Goal: Information Seeking & Learning: Learn about a topic

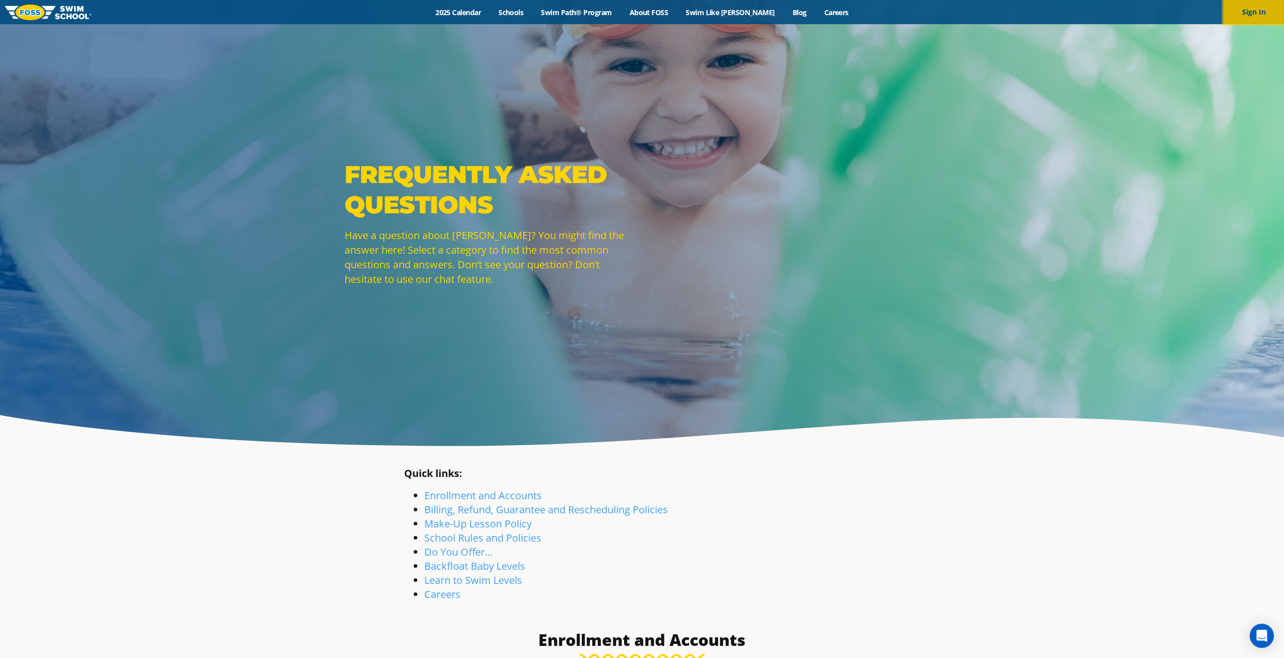
click at [1252, 13] on button "Sign In" at bounding box center [1253, 12] width 61 height 24
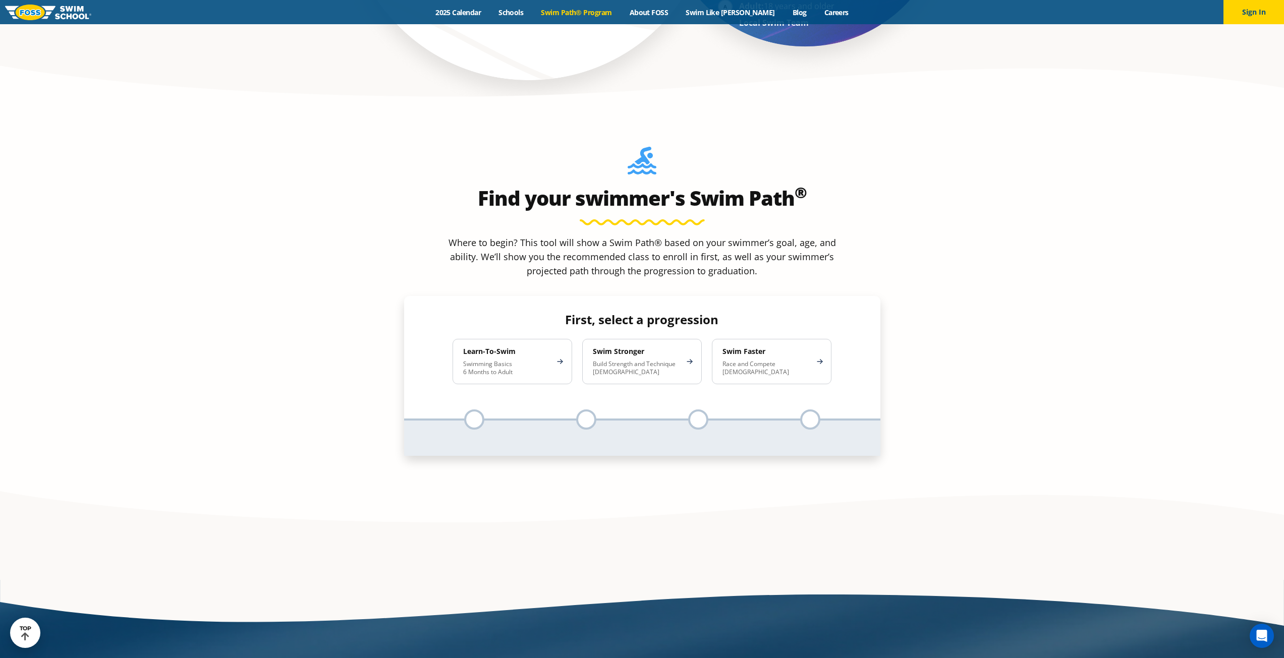
scroll to position [908, 0]
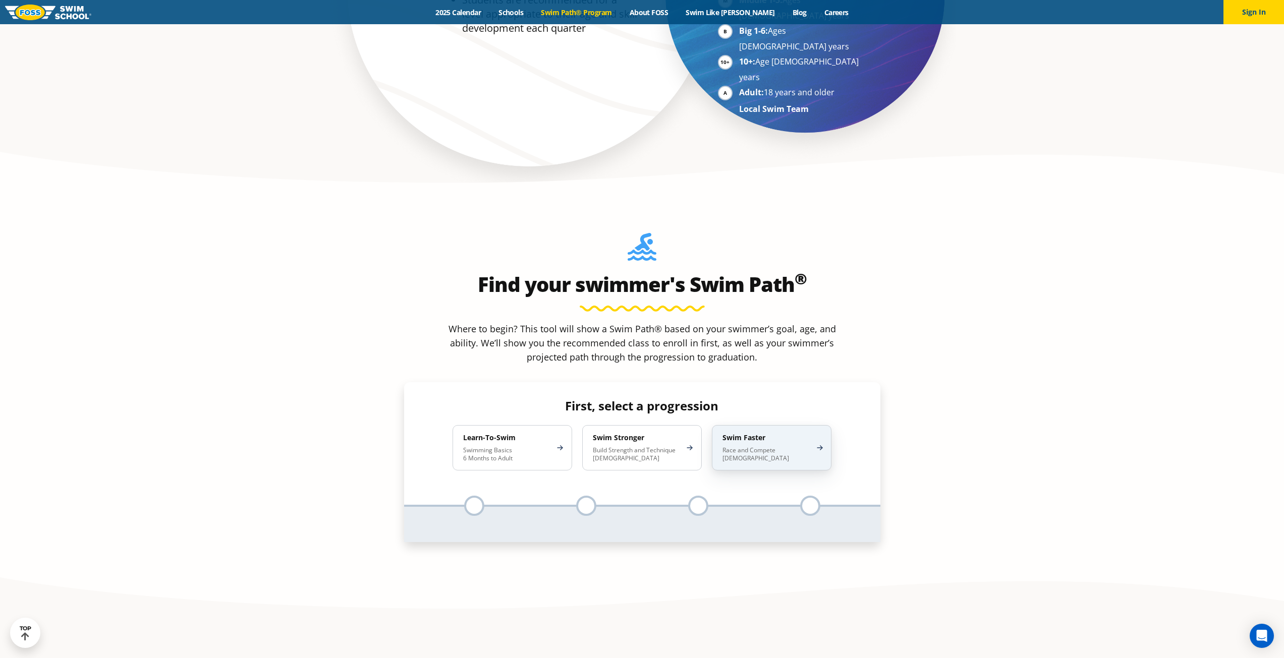
click at [821, 425] on div "Swim Faster Race and Compete 8-17 Years Old" at bounding box center [772, 447] width 120 height 45
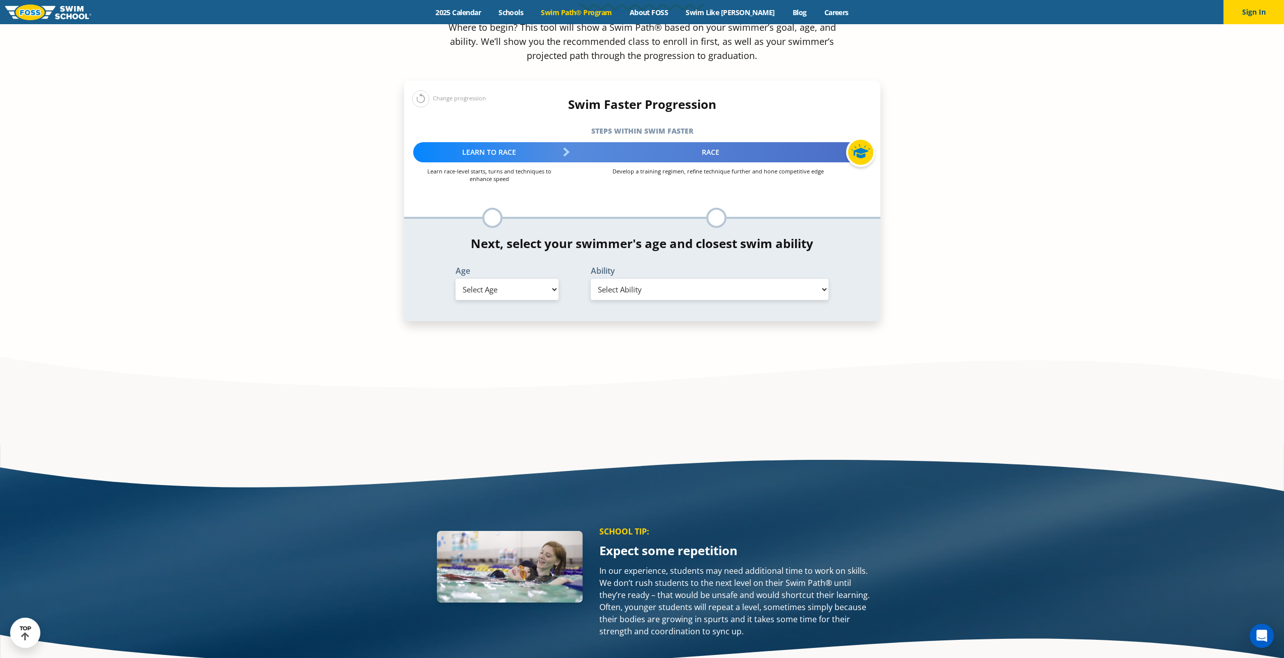
scroll to position [1210, 0]
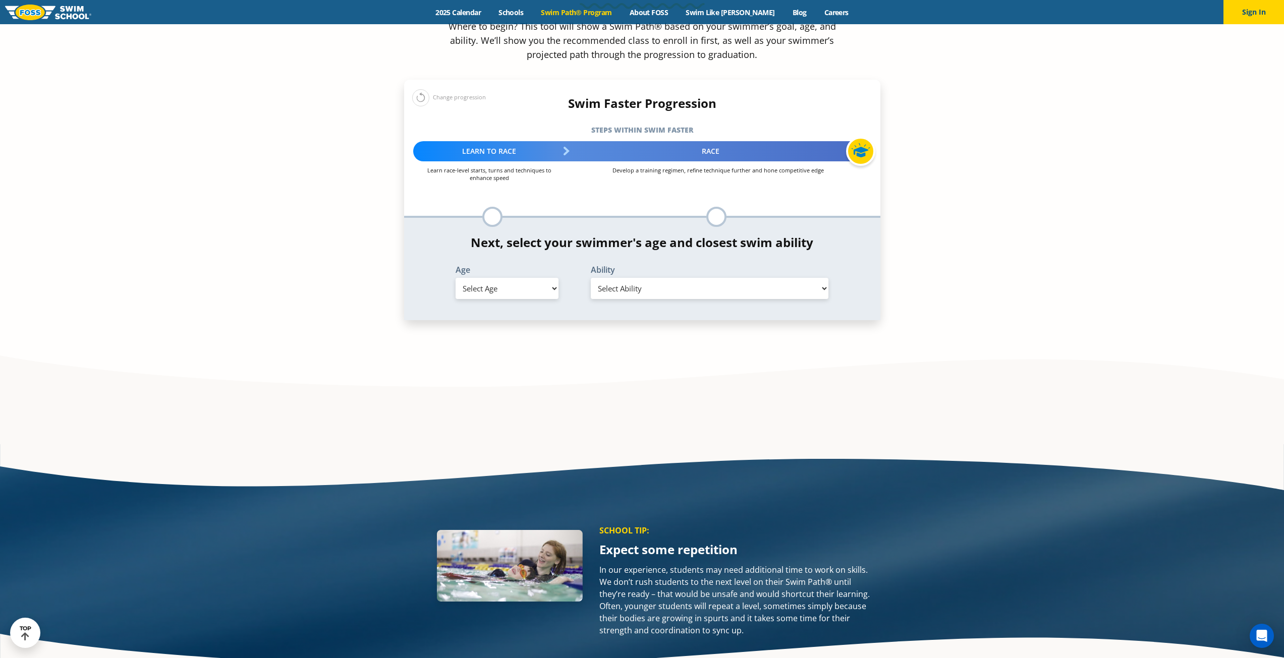
click at [551, 278] on select "Select Age 6 months - 1 year 1 year 2 years 3 years 4 years 5 years 6 years 7 y…" at bounding box center [506, 288] width 103 height 21
select select "11-years-"
click at [455, 278] on select "Select Age 6 months - 1 year 1 year 2 years 3 years 4 years 5 years 6 years 7 y…" at bounding box center [506, 288] width 103 height 21
click at [708, 278] on select "Select Ability First in-water experience When in the water, reliant on a life j…" at bounding box center [710, 288] width 238 height 21
click at [1119, 196] on section "Find your swimmer's Swim Path ® Where to begin? This tool will show a Swim Path…" at bounding box center [642, 148] width 1284 height 506
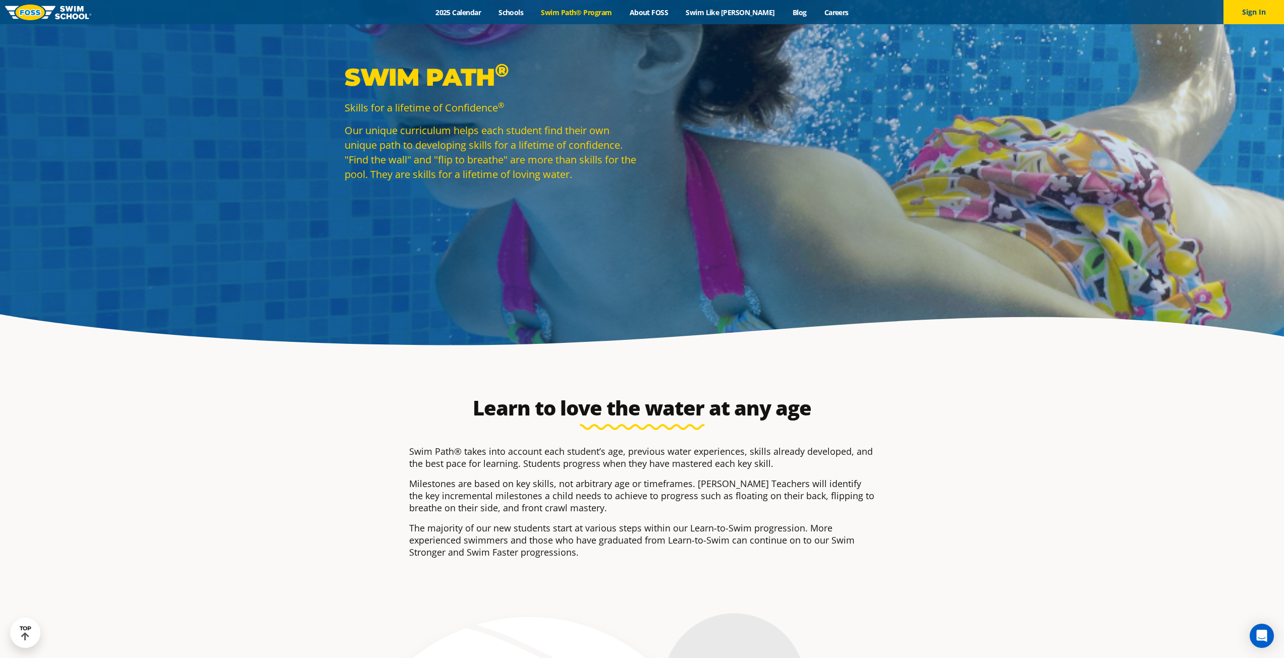
scroll to position [0, 0]
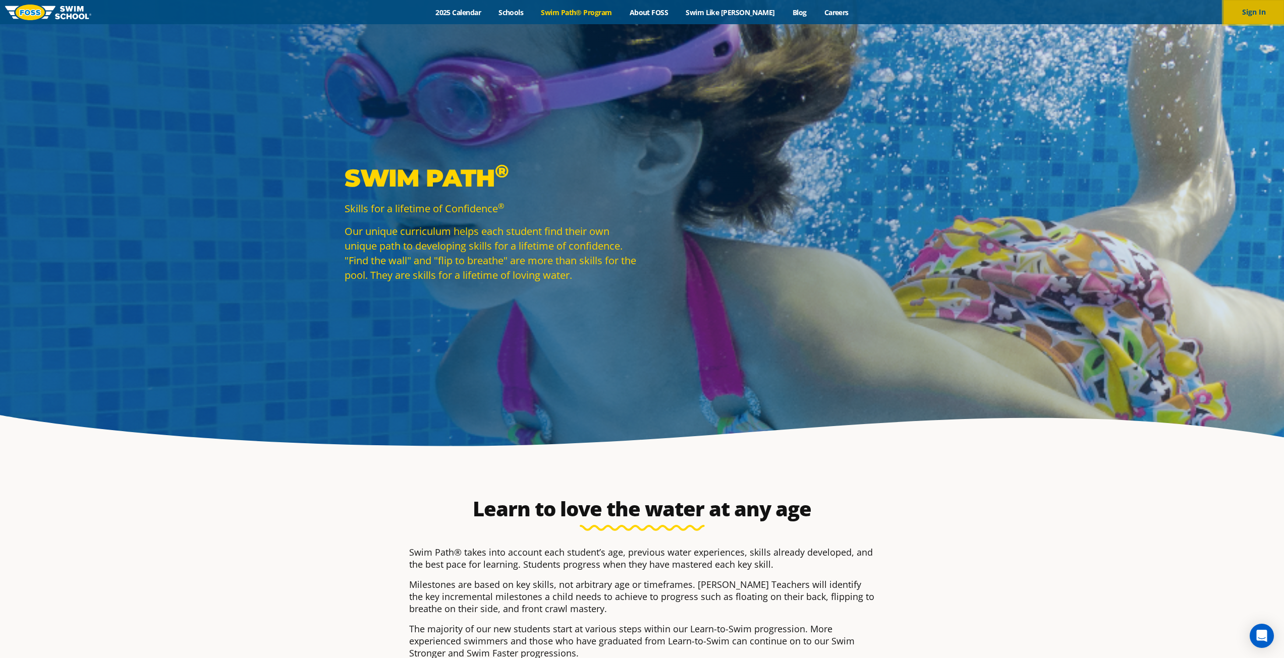
click at [1256, 9] on button "Sign In" at bounding box center [1253, 12] width 61 height 24
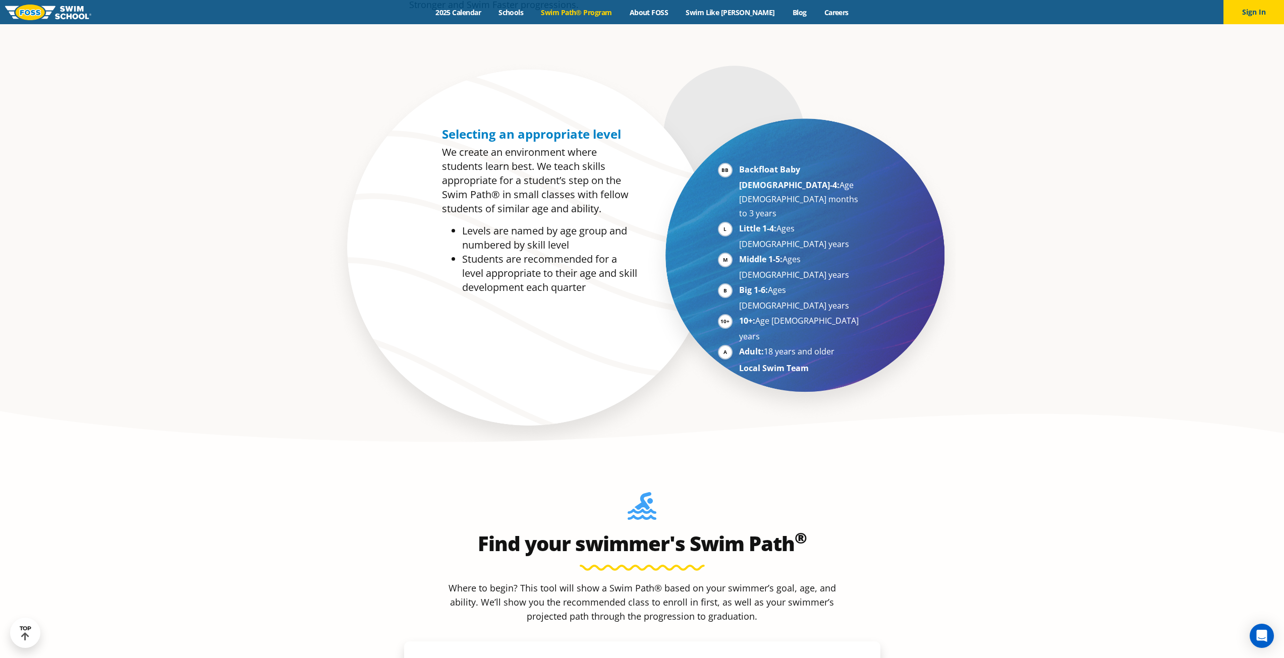
scroll to position [706, 0]
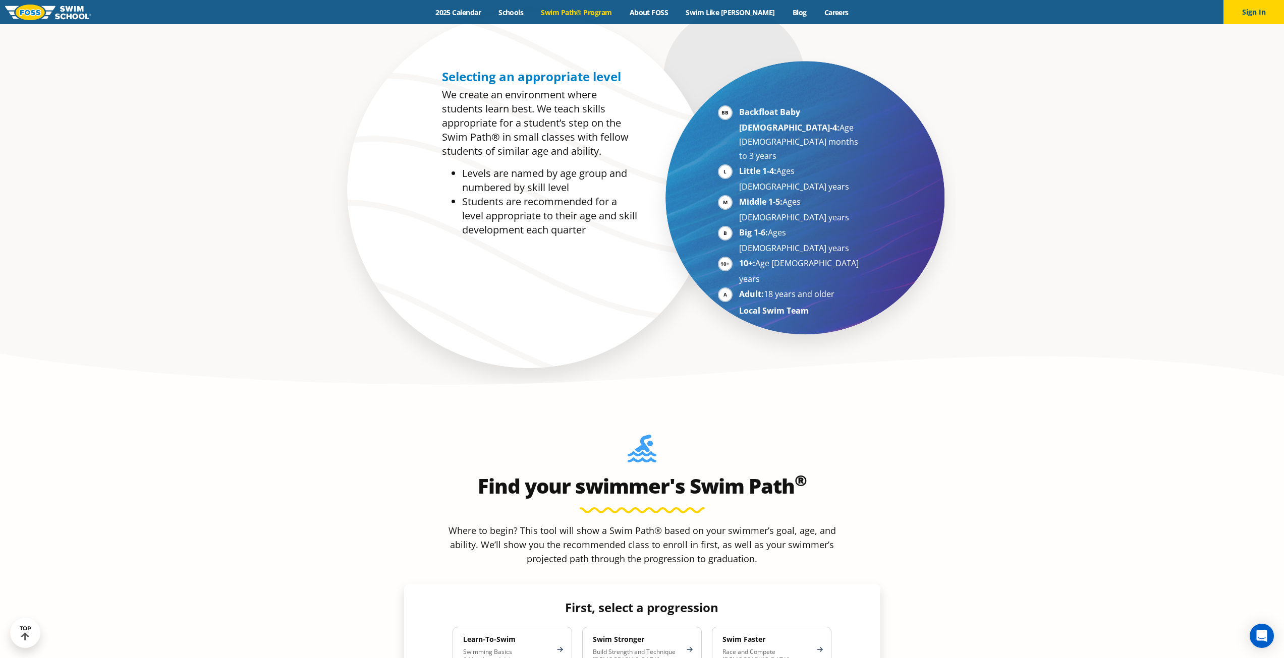
click at [739, 225] on li "Big 1-6: Ages 7-10 years" at bounding box center [801, 240] width 124 height 30
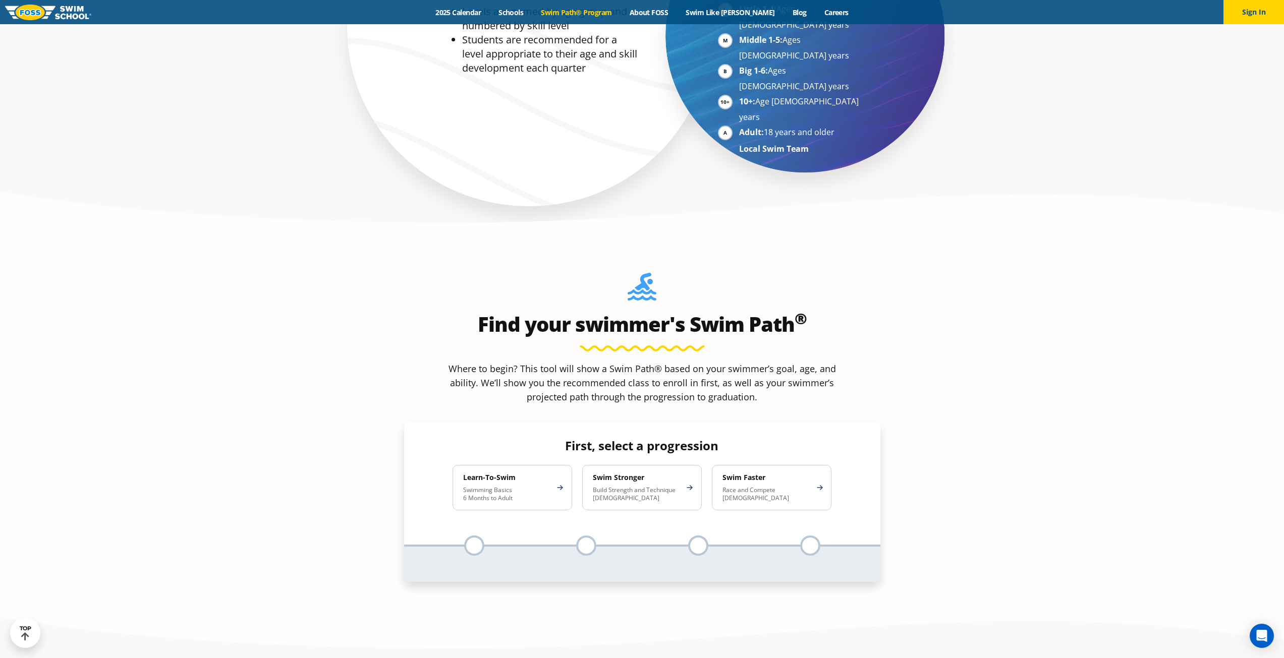
scroll to position [908, 0]
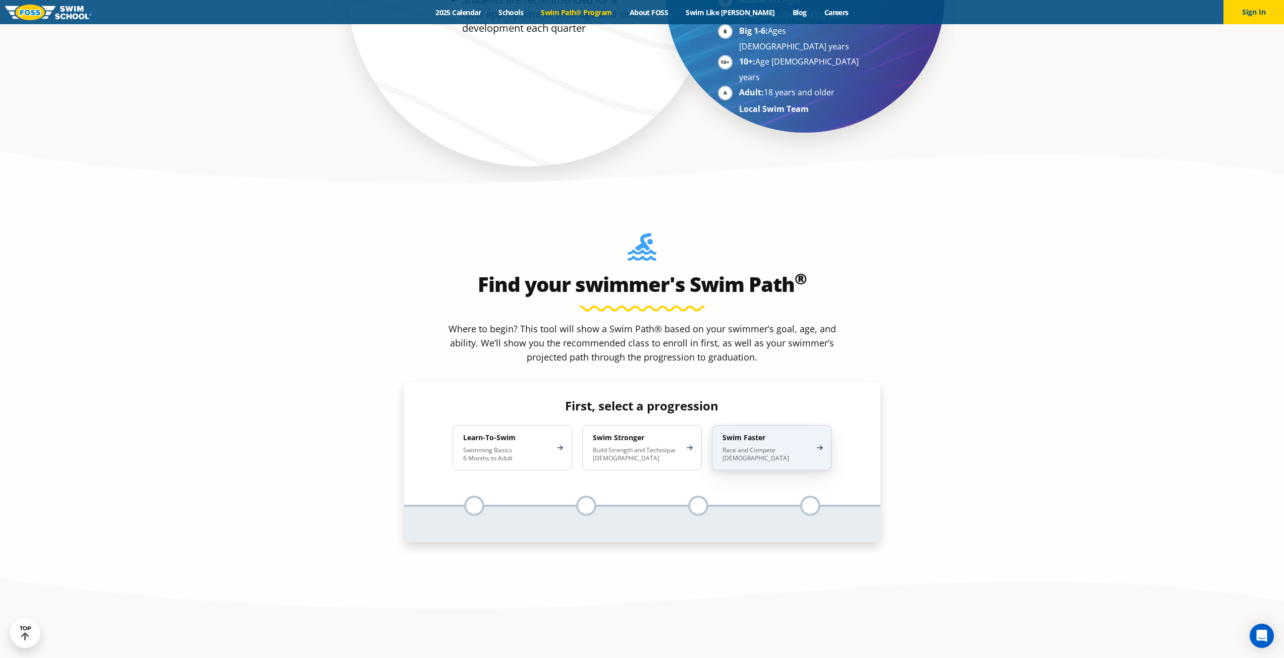
click at [727, 446] on p "Race and Compete 8-17 Years Old" at bounding box center [766, 454] width 88 height 16
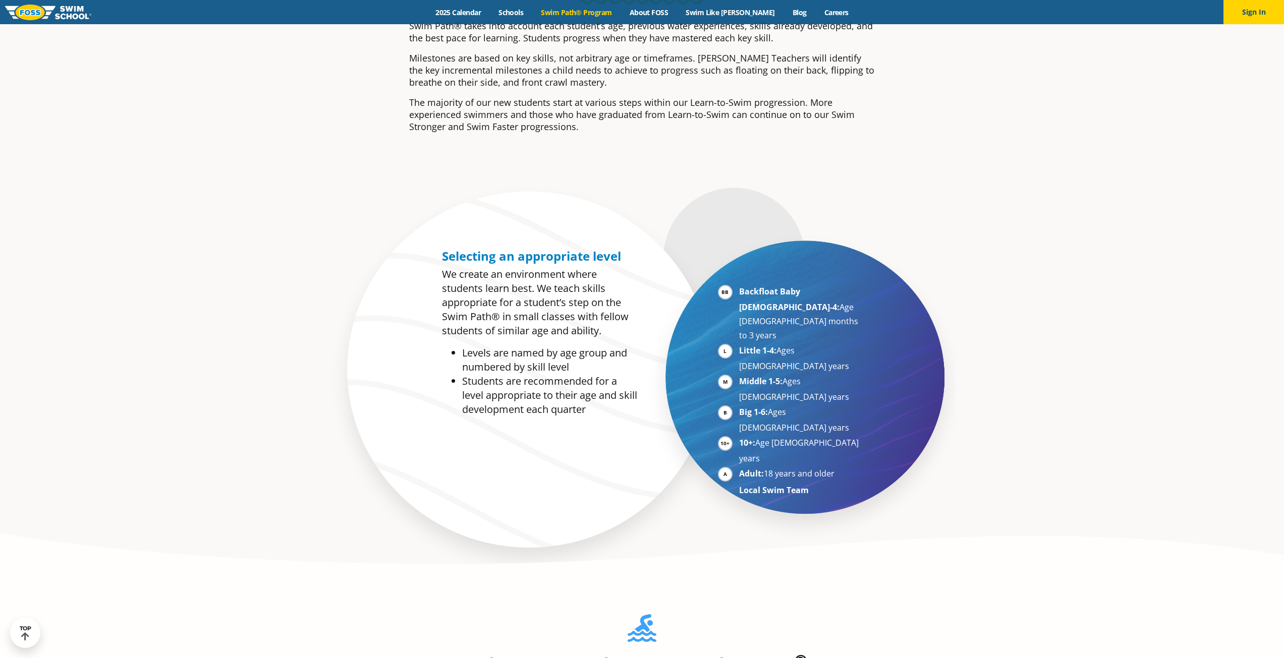
scroll to position [757, 0]
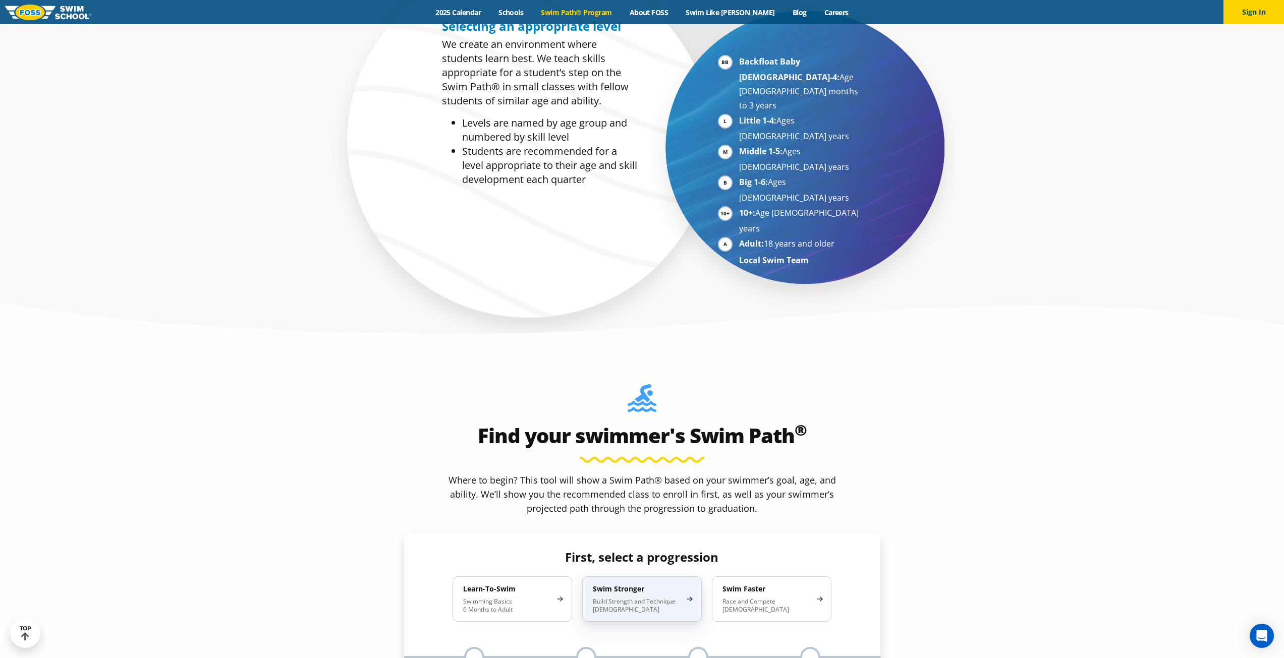
click at [661, 598] on p "Build Strength and Technique 5-13 Years Old" at bounding box center [637, 606] width 88 height 16
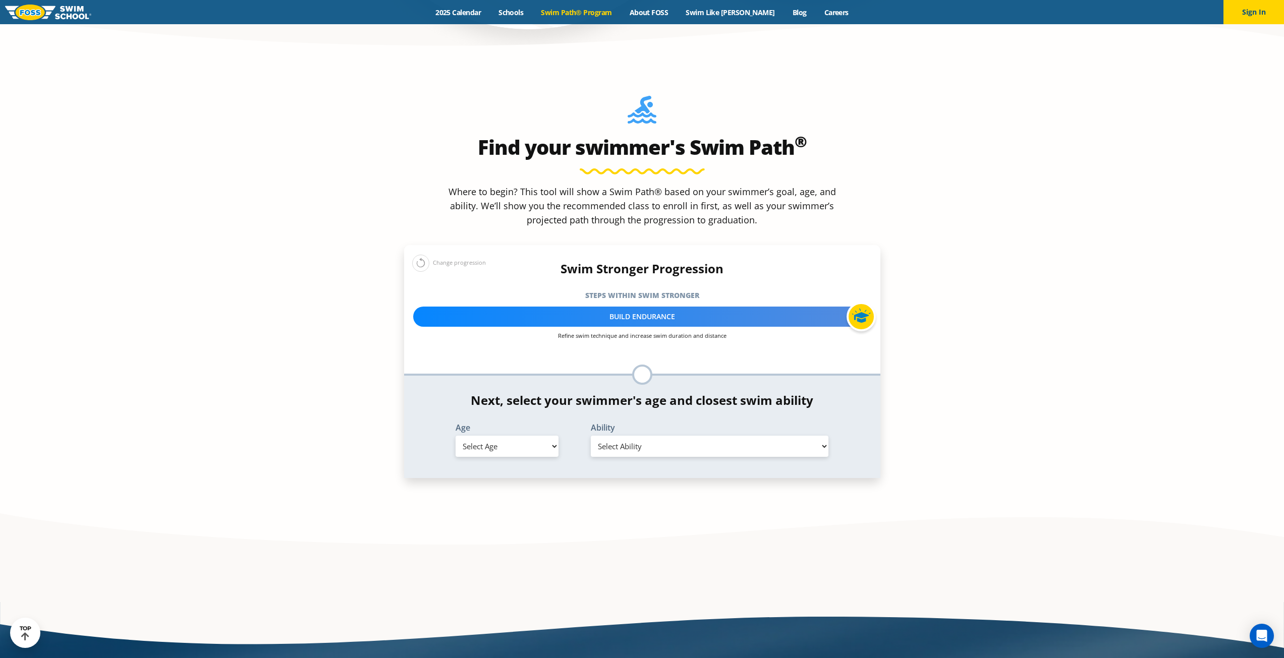
scroll to position [1059, 0]
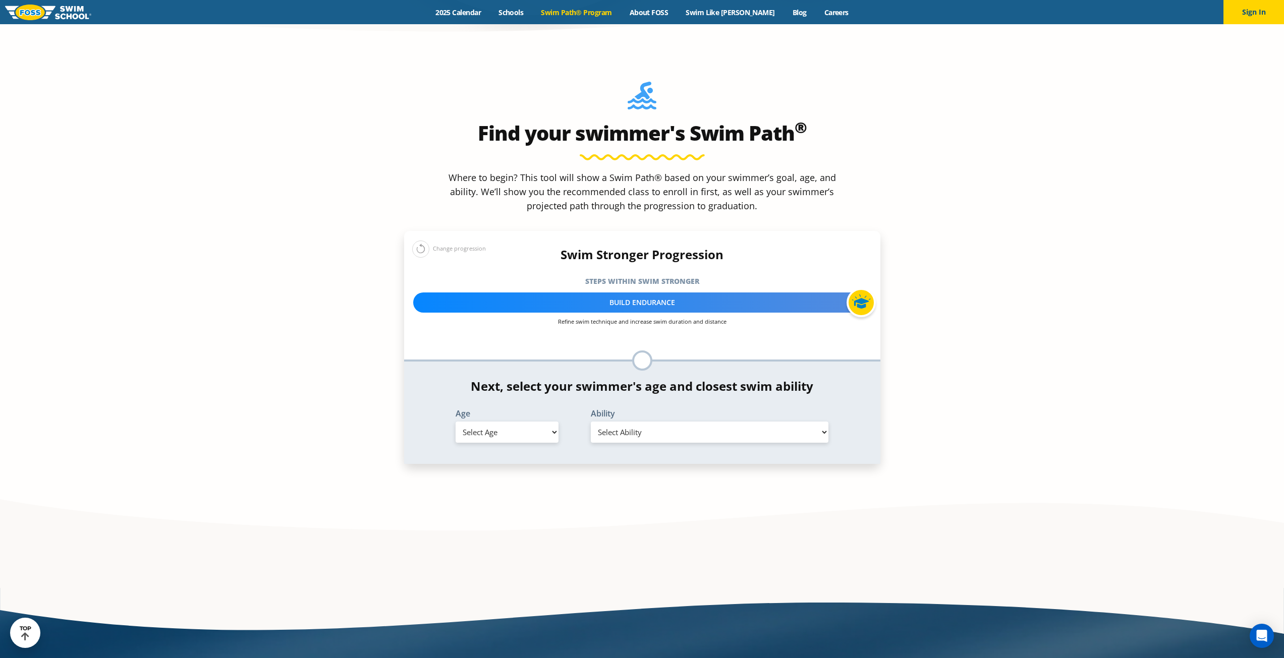
click at [541, 422] on select "Select Age 6 months - 1 year 1 year 2 years 3 years 4 years 5 years 6 years 7 y…" at bounding box center [506, 432] width 103 height 21
select select "11-years-"
click at [455, 422] on select "Select Age 6 months - 1 year 1 year 2 years 3 years 4 years 5 years 6 years 7 y…" at bounding box center [506, 432] width 103 height 21
click at [764, 422] on select "Select Ability First in-water experience When in the water, reliant on a life j…" at bounding box center [710, 432] width 238 height 21
click at [591, 422] on select "Select Ability First in-water experience When in the water, reliant on a life j…" at bounding box center [710, 432] width 238 height 21
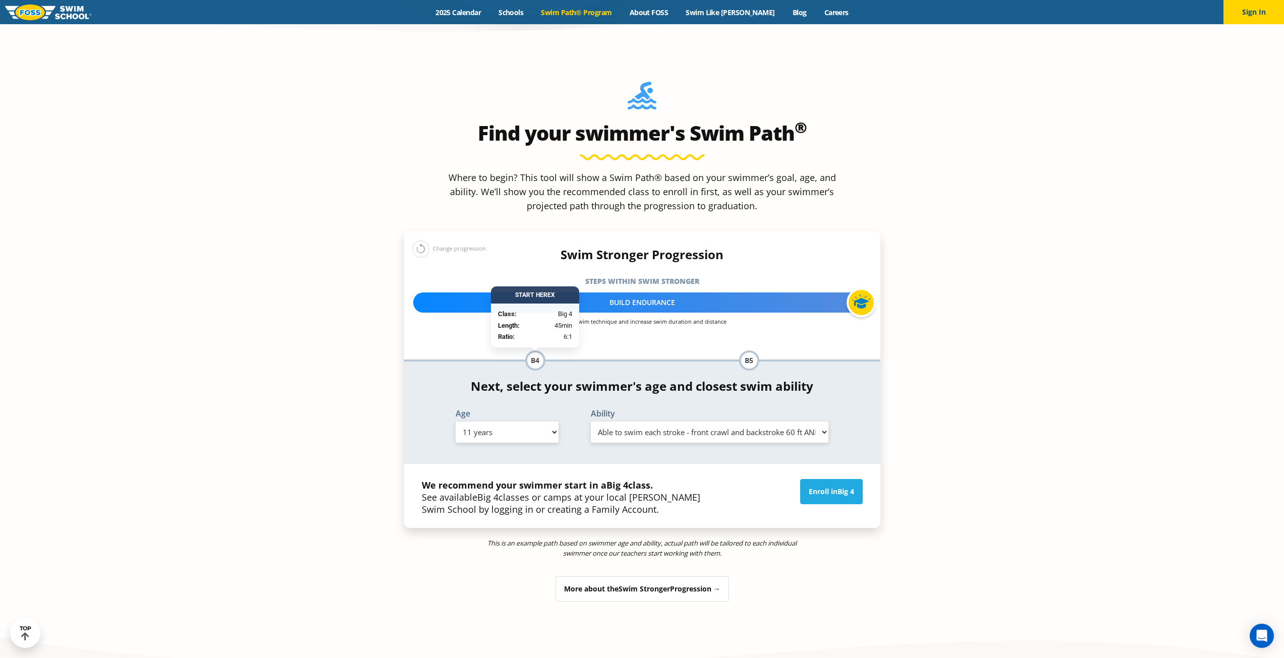
click at [809, 422] on select "Select Ability First in-water experience When in the water, reliant on a life j…" at bounding box center [710, 432] width 238 height 21
click at [591, 422] on select "Select Ability First in-water experience When in the water, reliant on a life j…" at bounding box center [710, 432] width 238 height 21
click at [802, 422] on select "Select Ability First in-water experience When in the water, reliant on a life j…" at bounding box center [710, 432] width 238 height 21
click at [1098, 268] on section "Find your swimmer's Swim Path ® Where to begin? This tool will show a Swim Path…" at bounding box center [642, 364] width 1284 height 637
click at [1093, 267] on section "Find your swimmer's Swim Path ® Where to begin? This tool will show a Swim Path…" at bounding box center [642, 364] width 1284 height 637
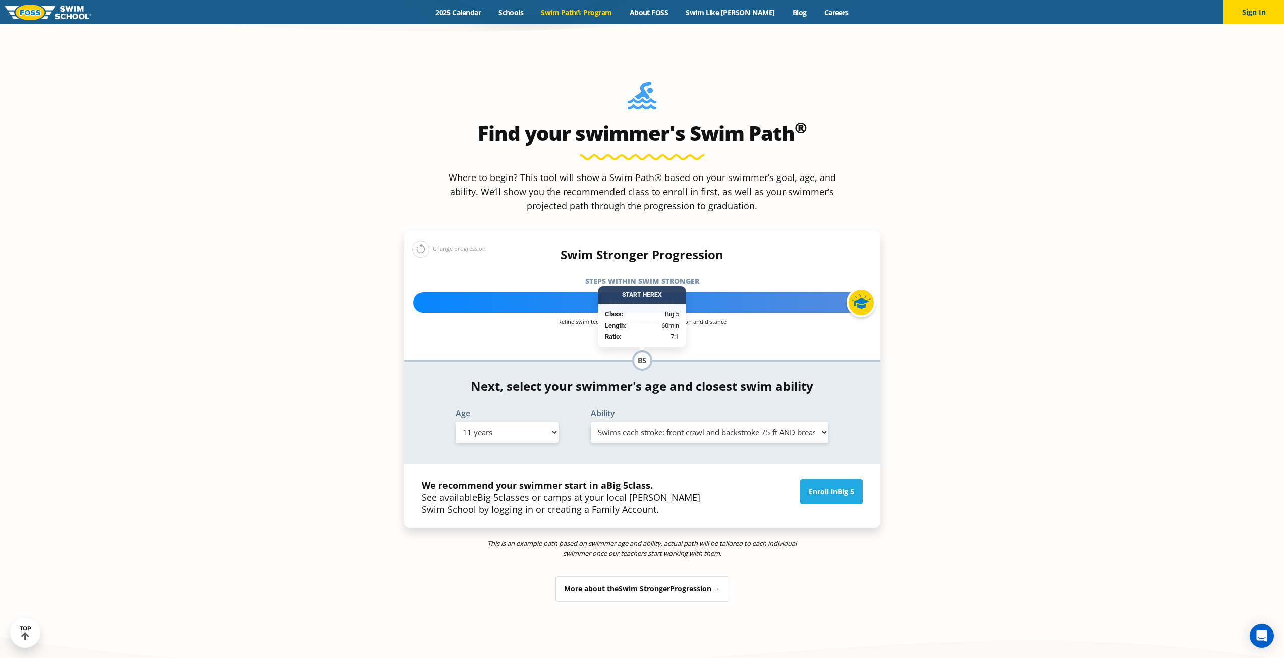
click at [1093, 267] on section "Find your swimmer's Swim Path ® Where to begin? This tool will show a Swim Path…" at bounding box center [642, 364] width 1284 height 637
click at [787, 422] on select "Select Ability First in-water experience When in the water, reliant on a life j…" at bounding box center [710, 432] width 238 height 21
select select "11-years--able-to-swim-each-stroke---front-crawl-and-backstroke-60-ft-and-breas…"
click at [591, 422] on select "Select Ability First in-water experience When in the water, reliant on a life j…" at bounding box center [710, 432] width 238 height 21
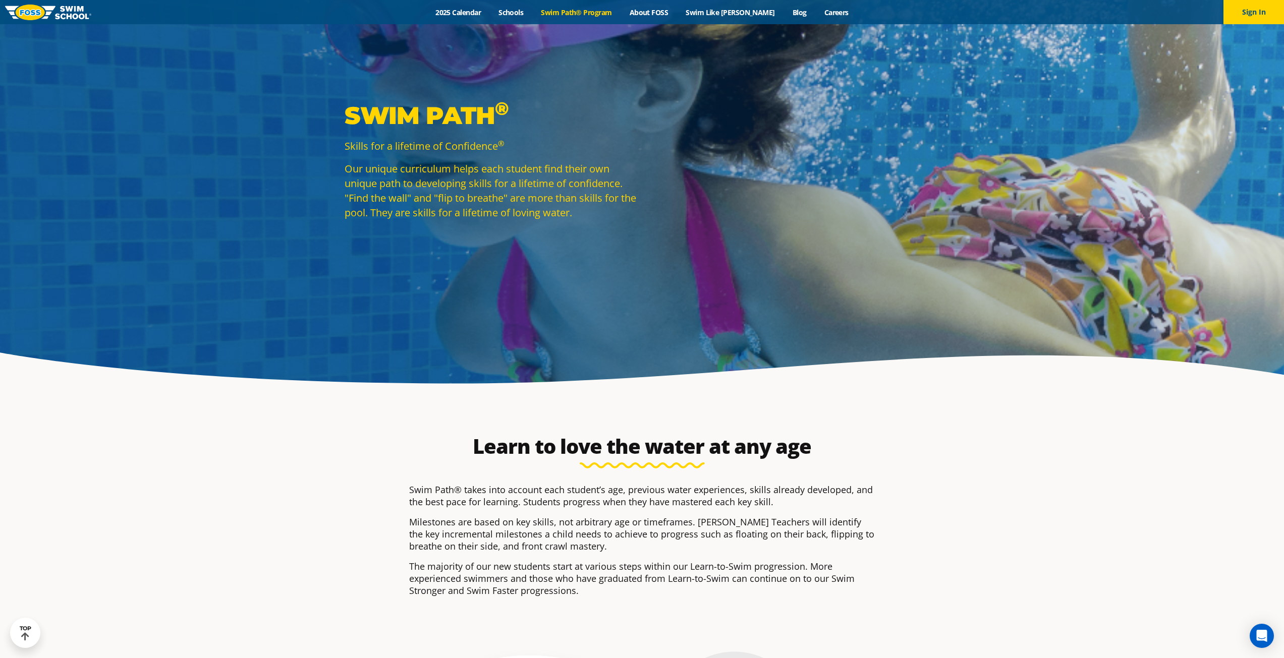
scroll to position [0, 0]
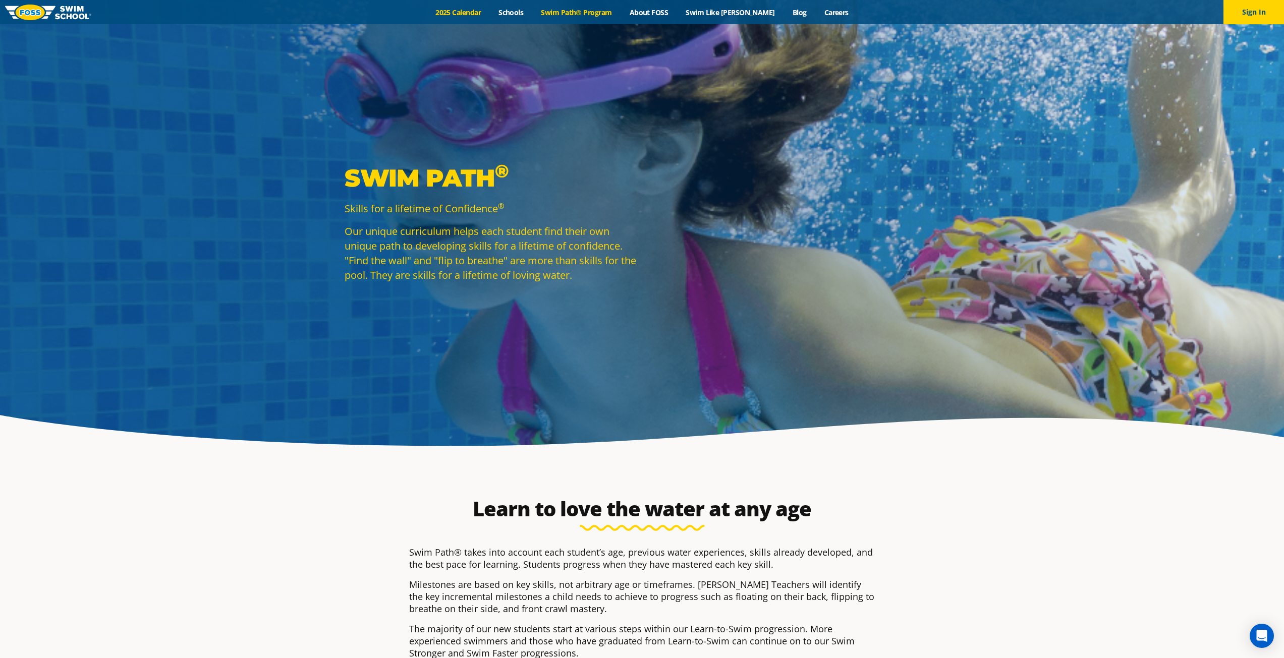
click at [487, 10] on link "2025 Calendar" at bounding box center [458, 13] width 63 height 10
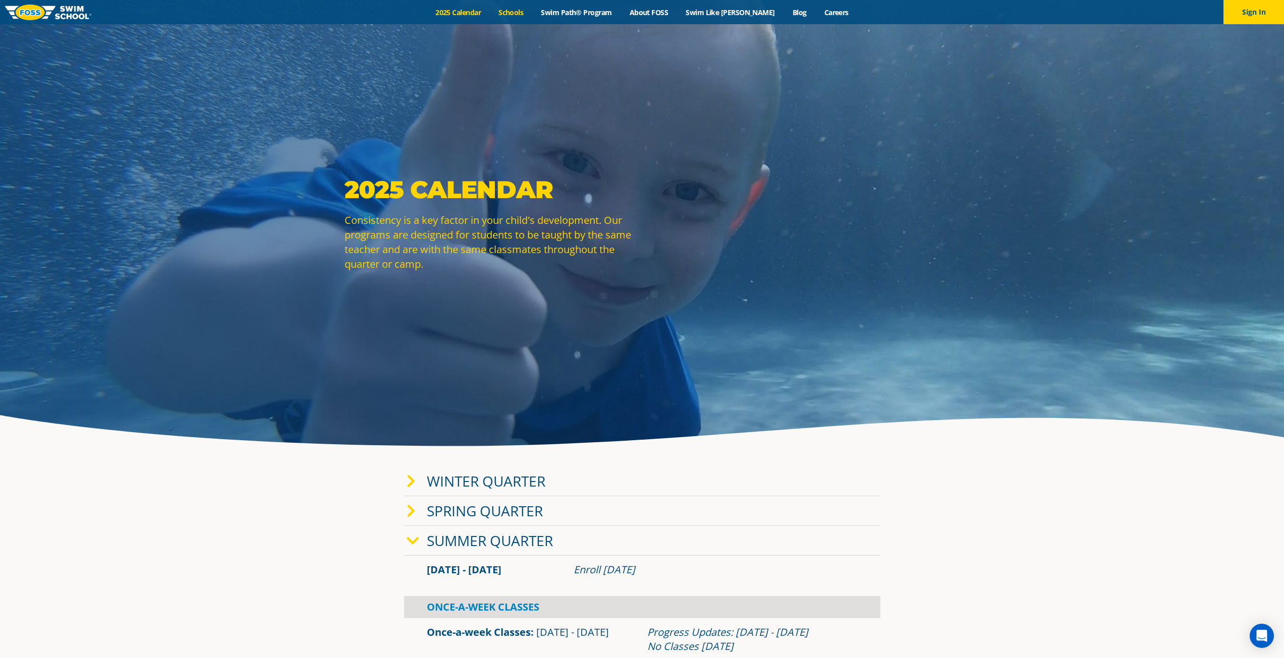
click at [523, 12] on link "Schools" at bounding box center [511, 13] width 42 height 10
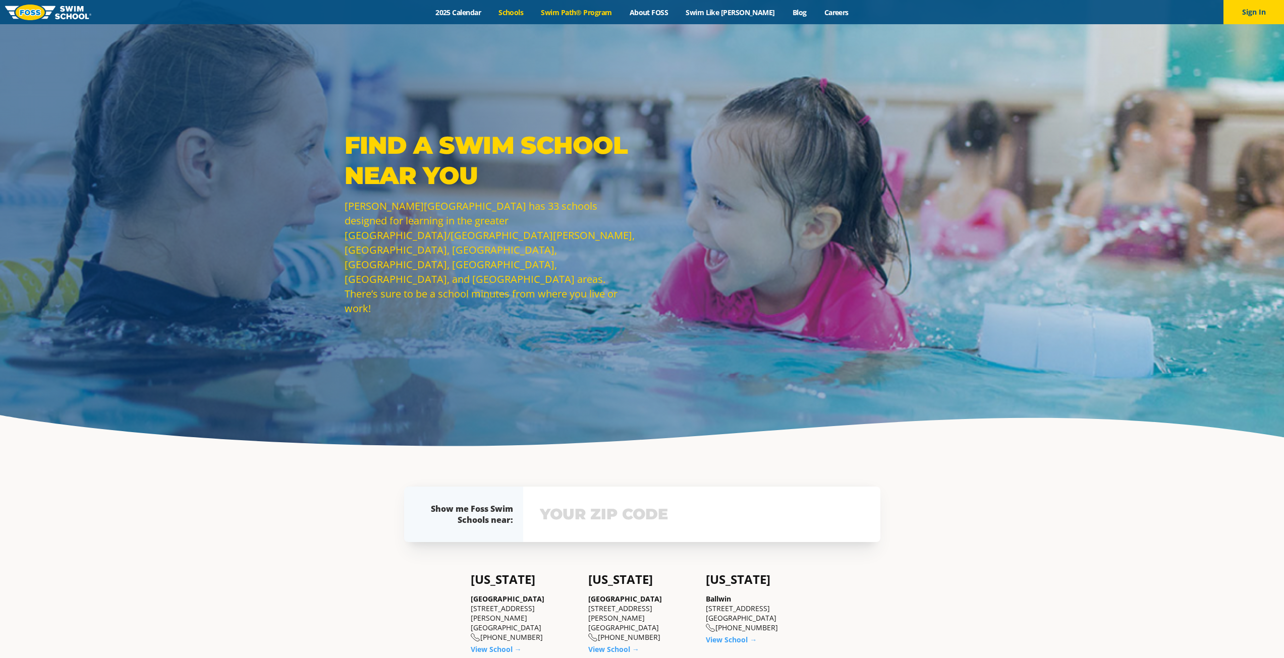
click at [613, 9] on link "Swim Path® Program" at bounding box center [576, 13] width 88 height 10
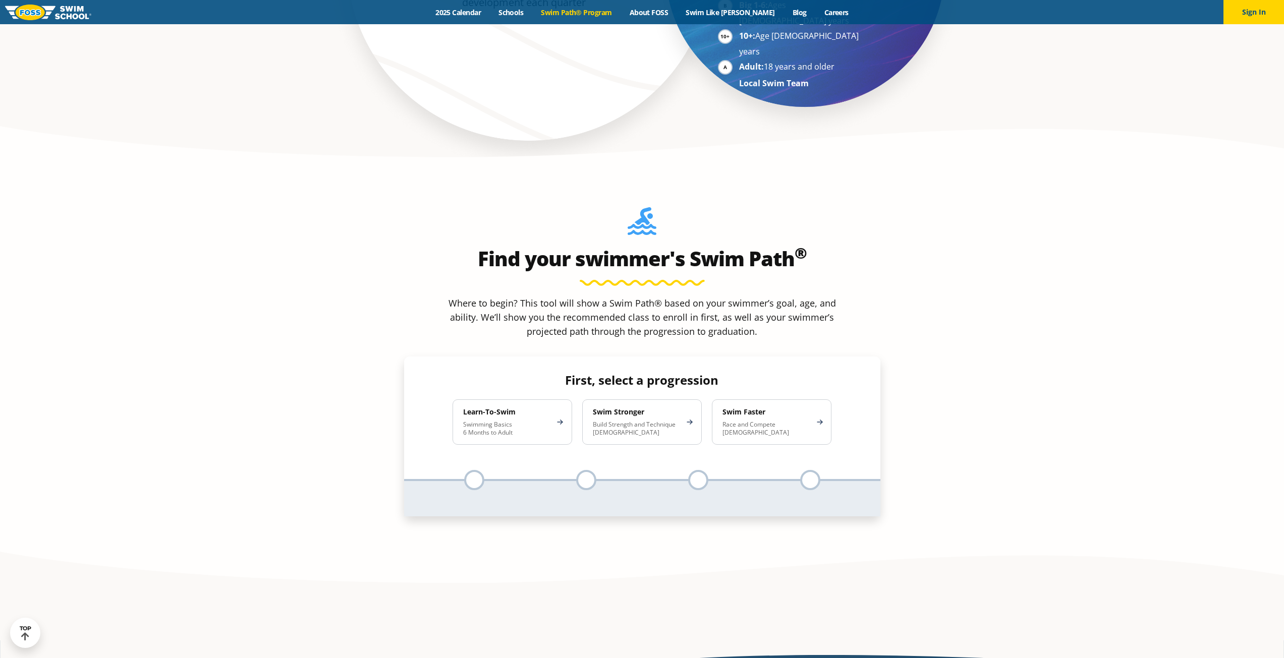
scroll to position [958, 0]
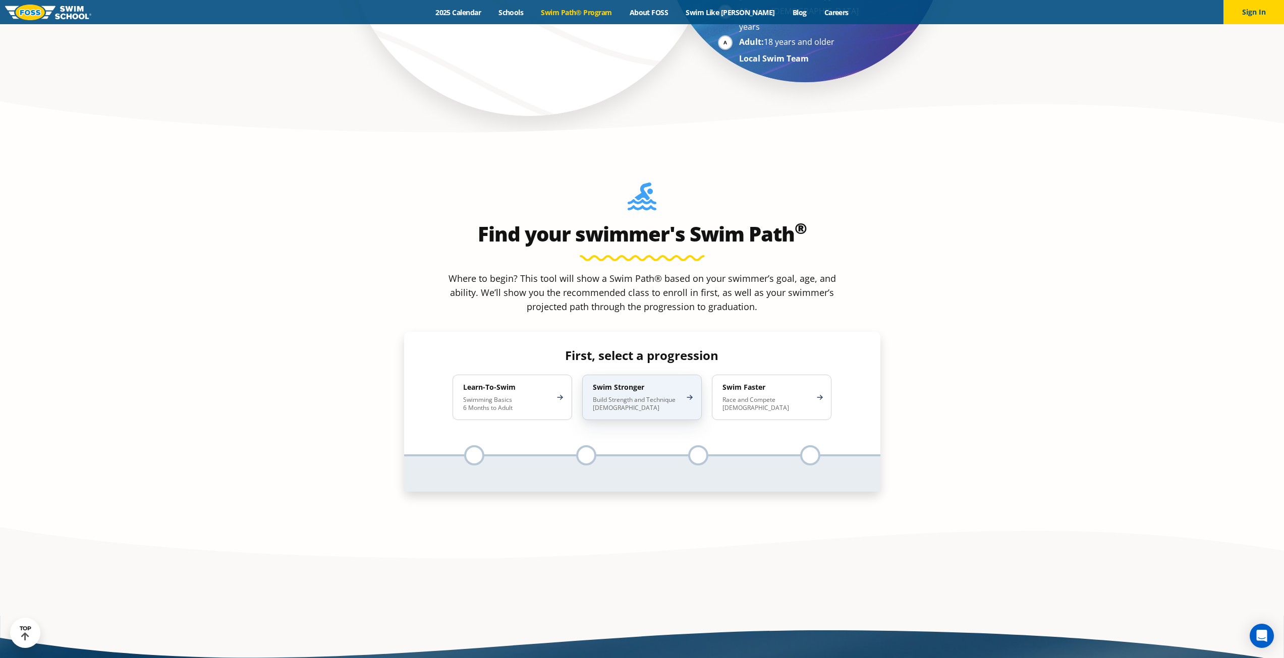
click at [632, 396] on p "Build Strength and Technique [DEMOGRAPHIC_DATA]" at bounding box center [637, 404] width 88 height 16
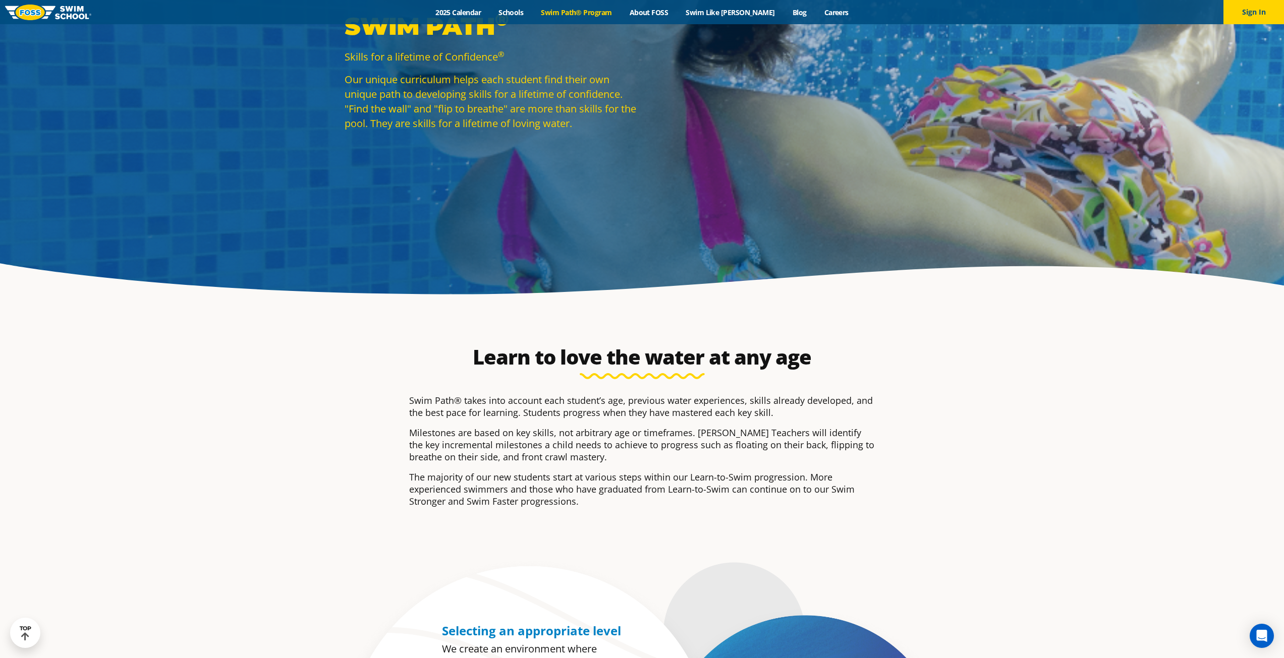
scroll to position [151, 0]
